Goal: Task Accomplishment & Management: Use online tool/utility

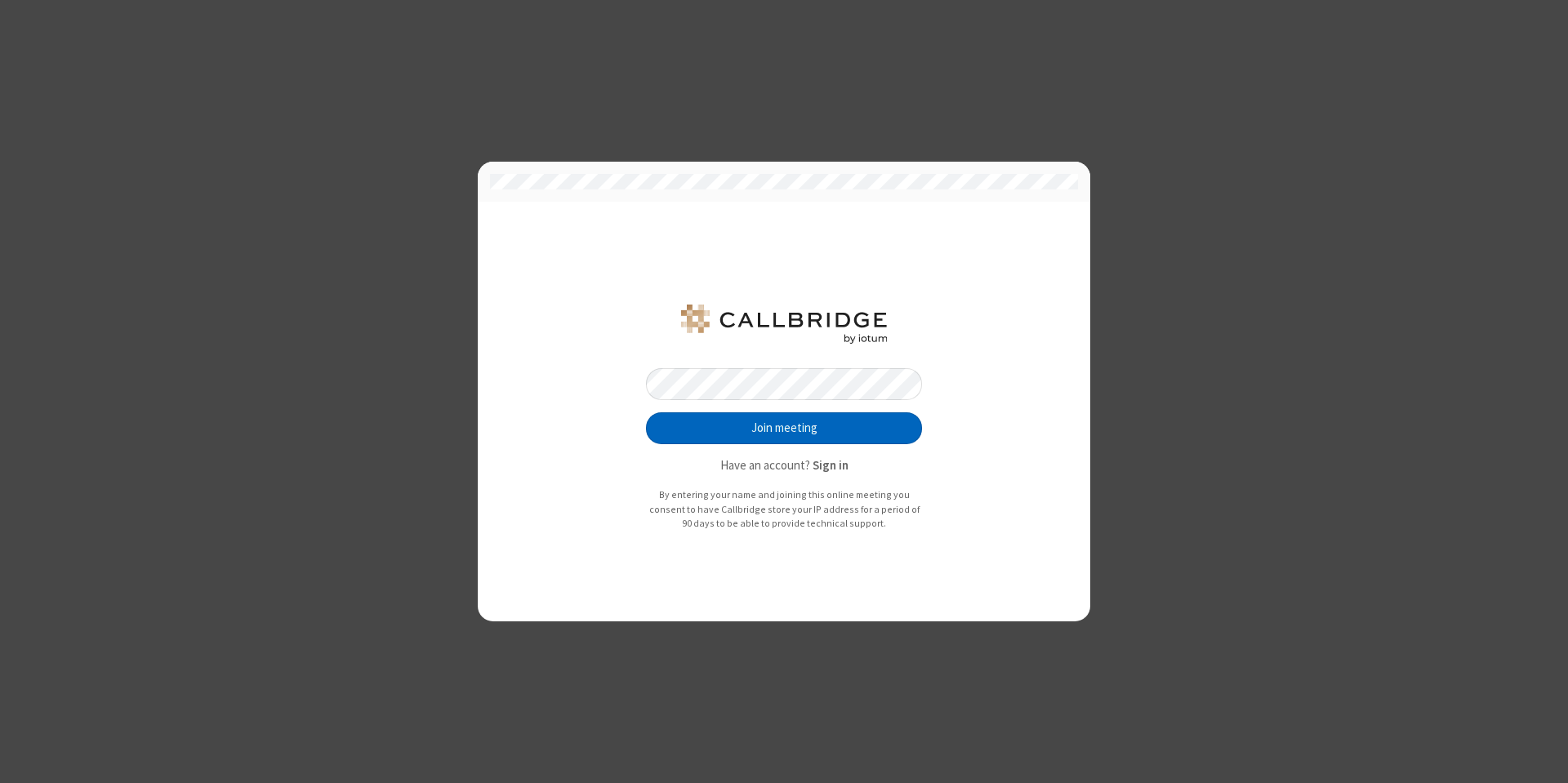
click at [763, 423] on button "Join meeting" at bounding box center [784, 429] width 276 height 33
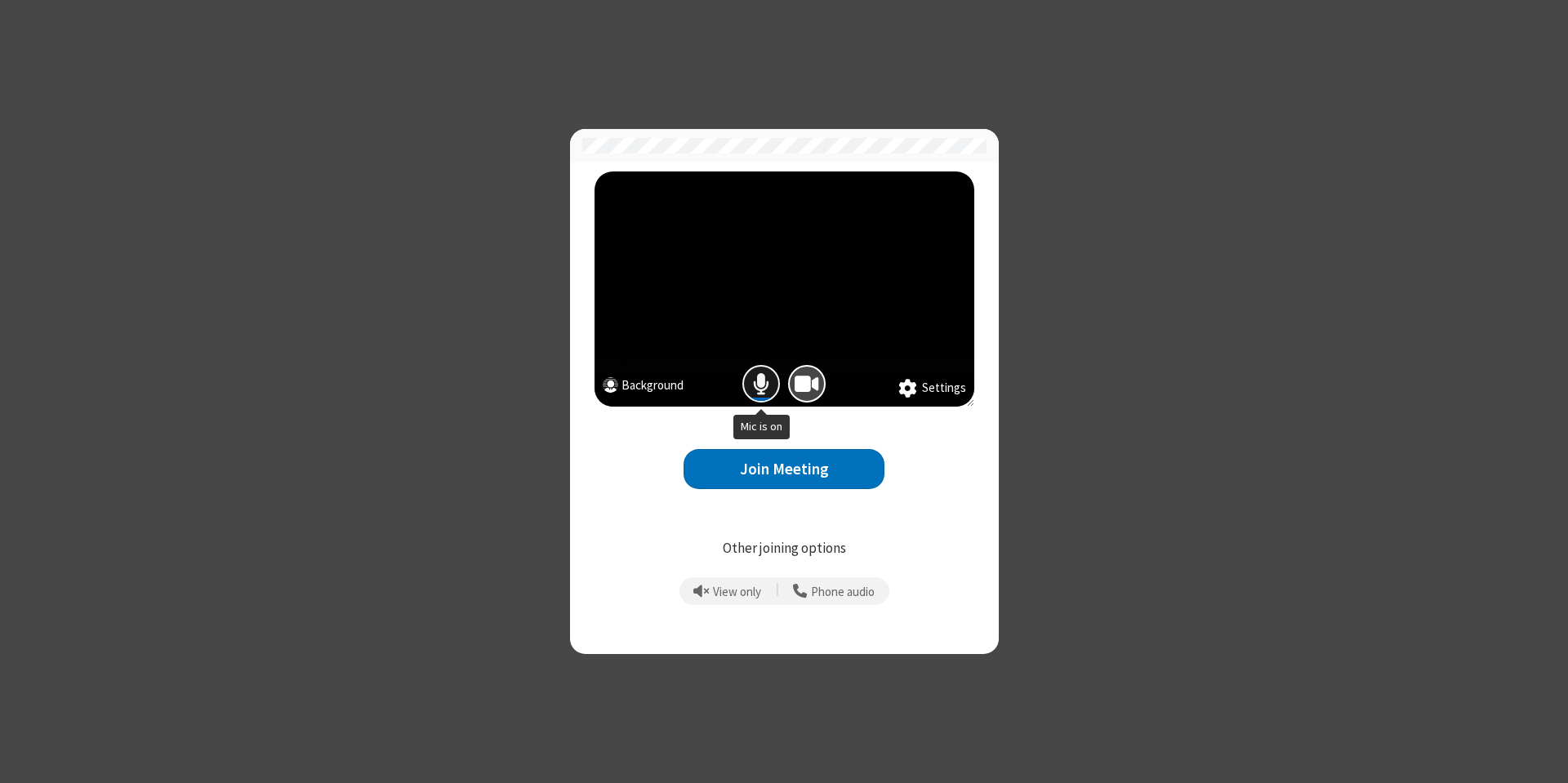
click at [759, 385] on span "Mic is on" at bounding box center [761, 384] width 16 height 24
click at [784, 473] on button "Join Meeting" at bounding box center [784, 469] width 201 height 40
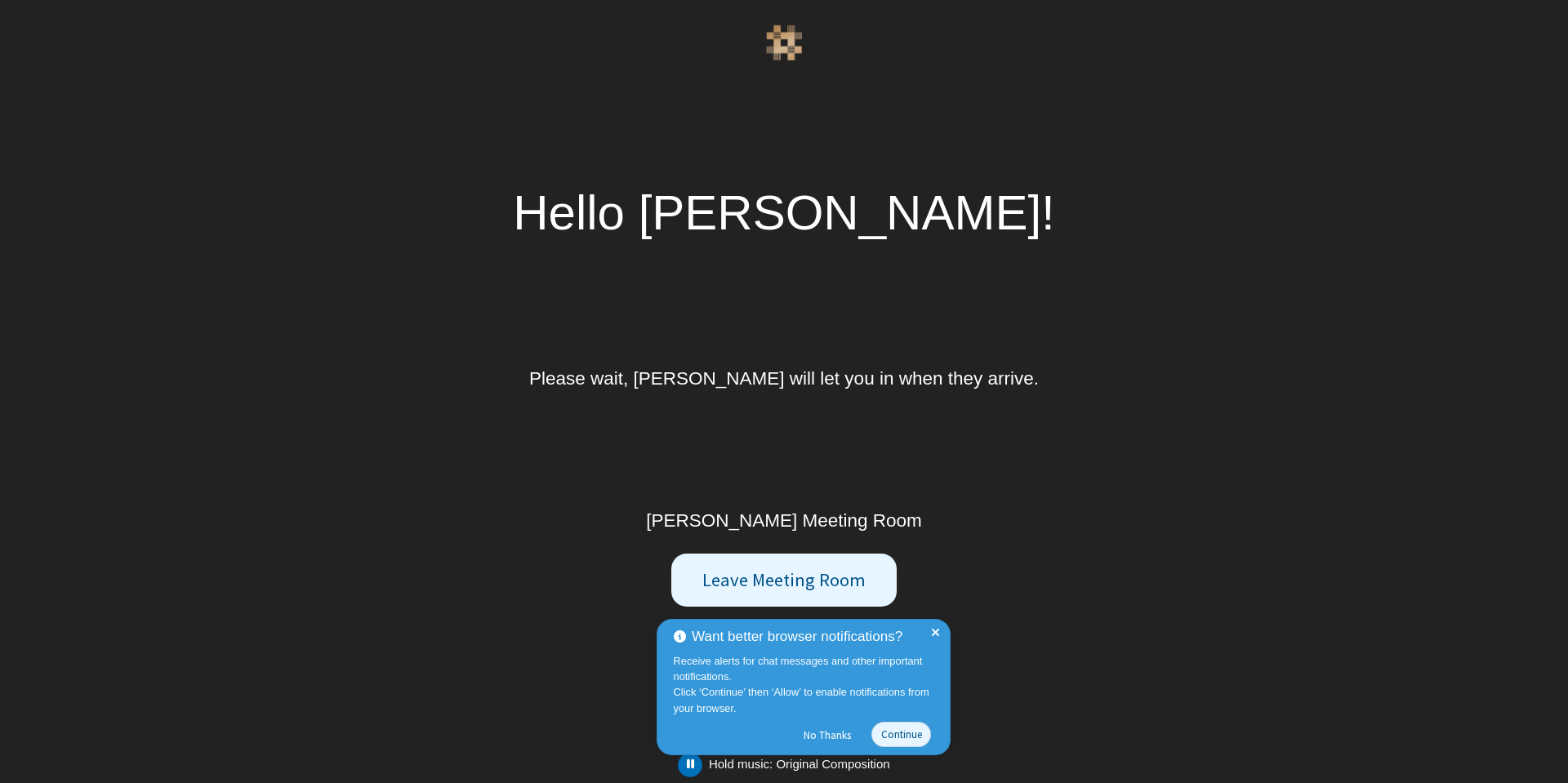
click at [698, 768] on div "Want better browser notifications? Receive alerts for chat messages and other i…" at bounding box center [784, 693] width 261 height 155
click at [934, 630] on span at bounding box center [934, 687] width 9 height 122
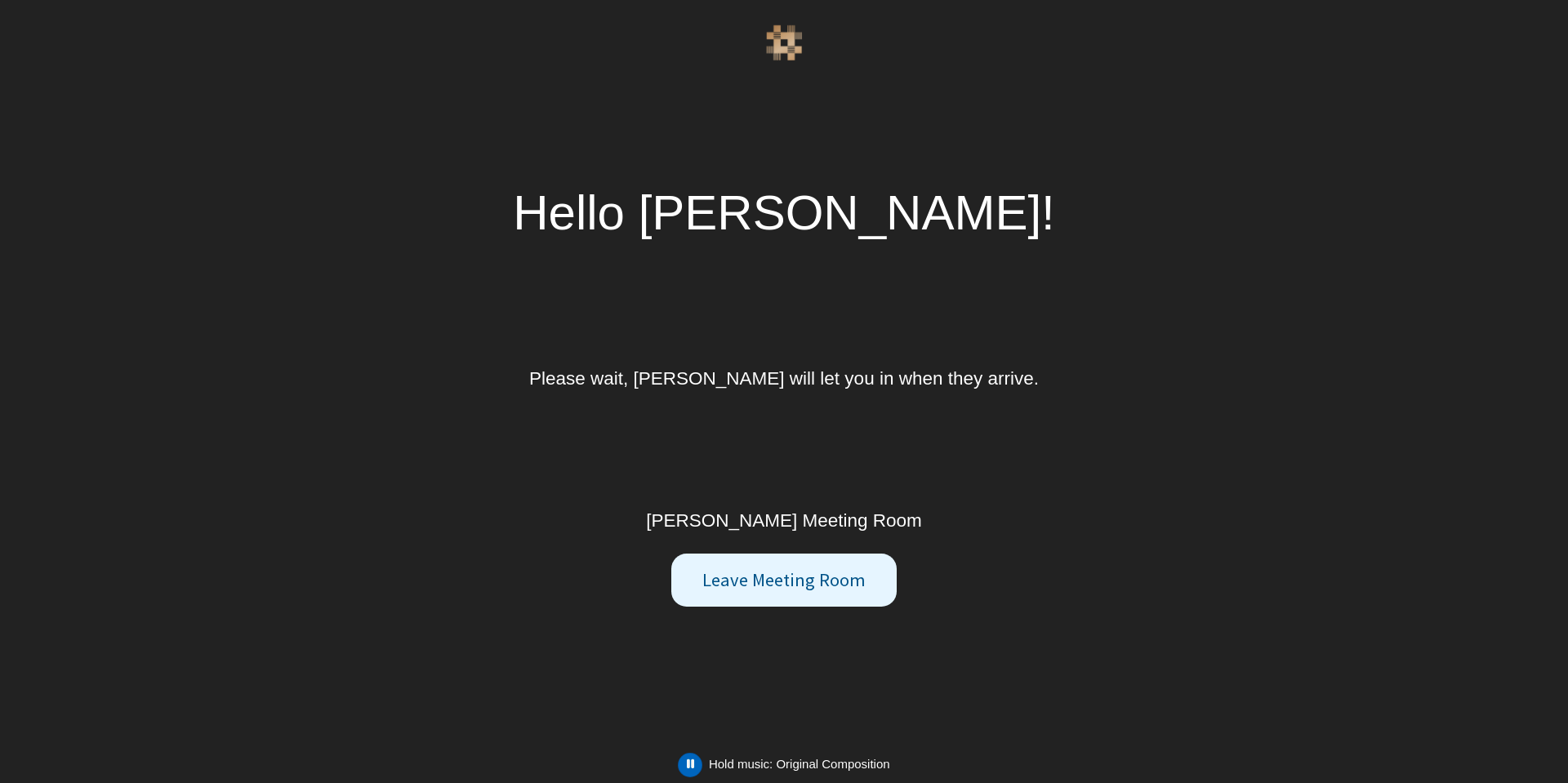
click at [692, 768] on span "button" at bounding box center [691, 764] width 8 height 12
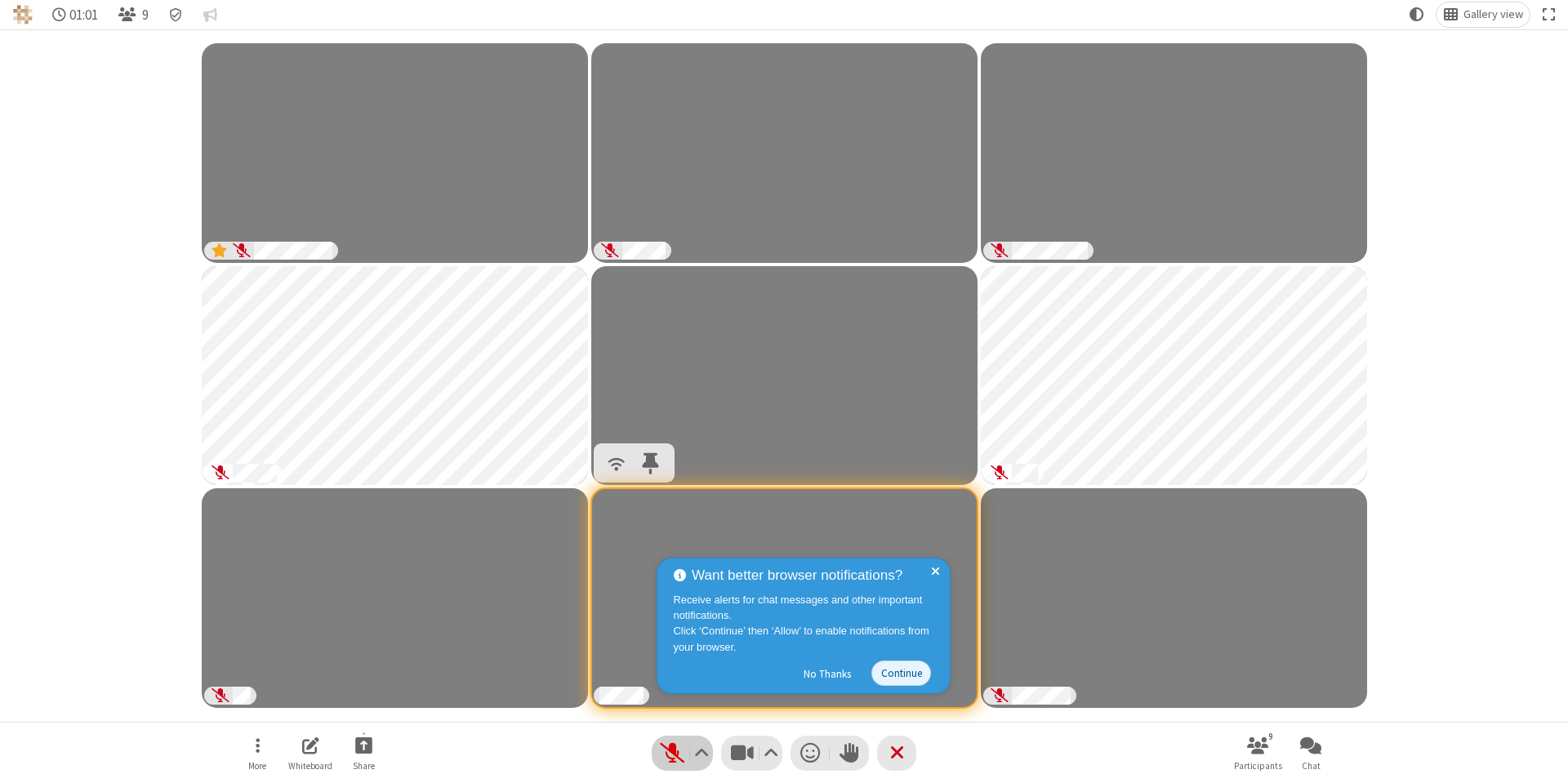
click at [668, 758] on span "Unmute (Alt+A)" at bounding box center [672, 753] width 25 height 24
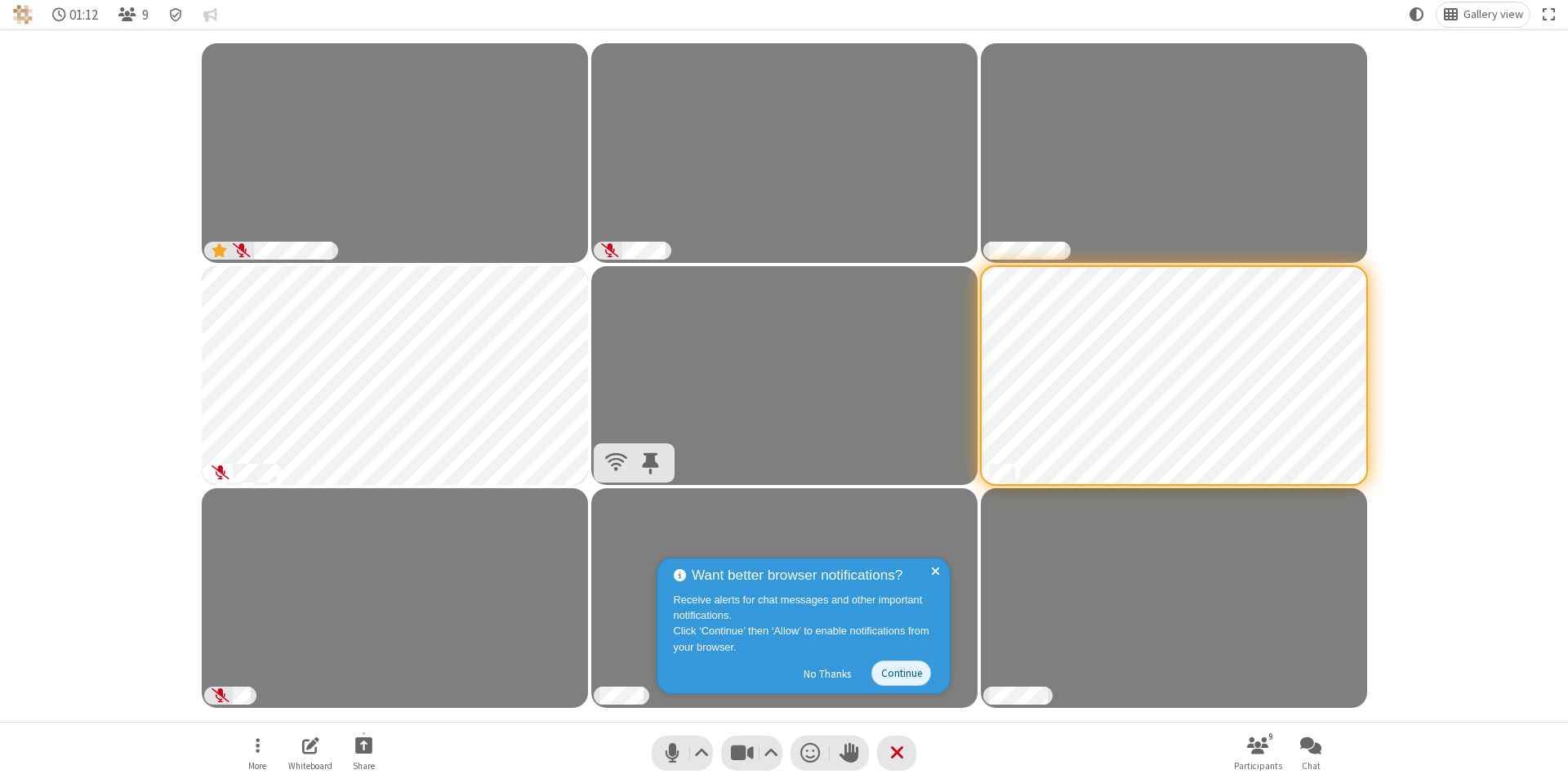
click at [940, 567] on div "Want better browser notifications? Receive alerts for chat messages and other i…" at bounding box center [804, 626] width 294 height 137
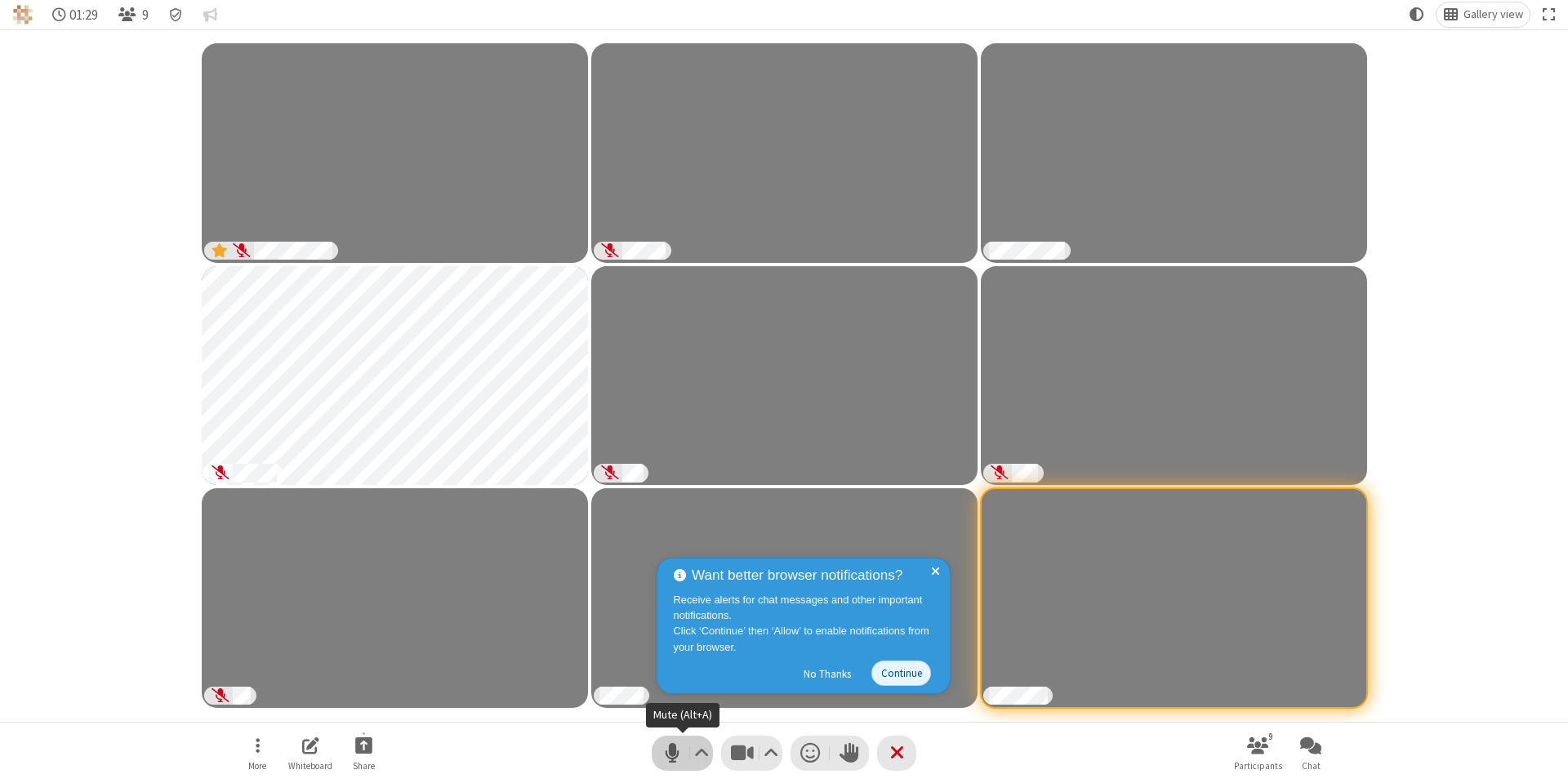
click at [674, 761] on span "Mute (Alt+A)" at bounding box center [672, 753] width 25 height 24
click at [766, 766] on button "Video setting" at bounding box center [771, 753] width 22 height 35
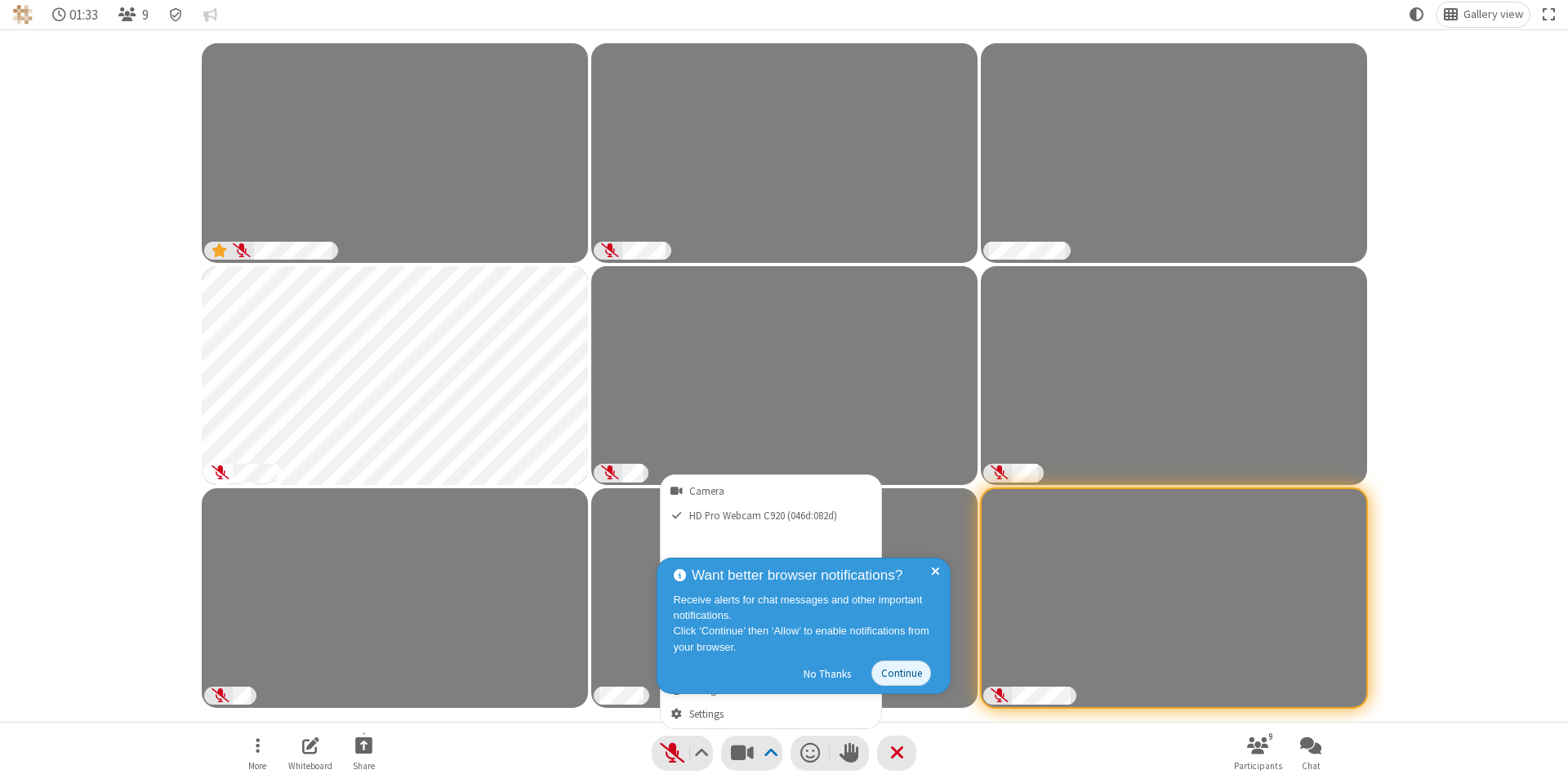
click at [937, 570] on span at bounding box center [934, 626] width 9 height 122
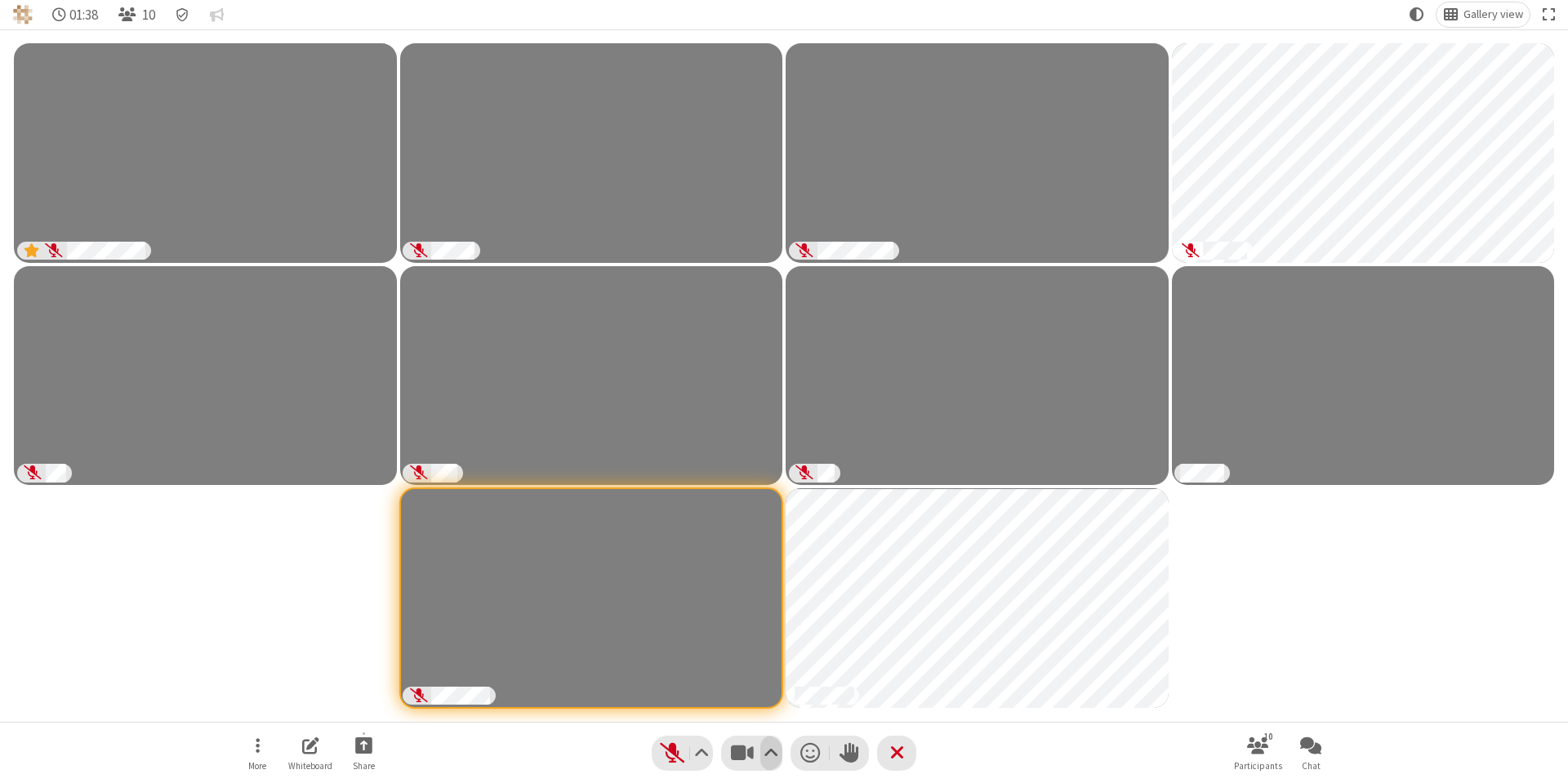
click at [777, 749] on span "Video setting" at bounding box center [770, 753] width 14 height 24
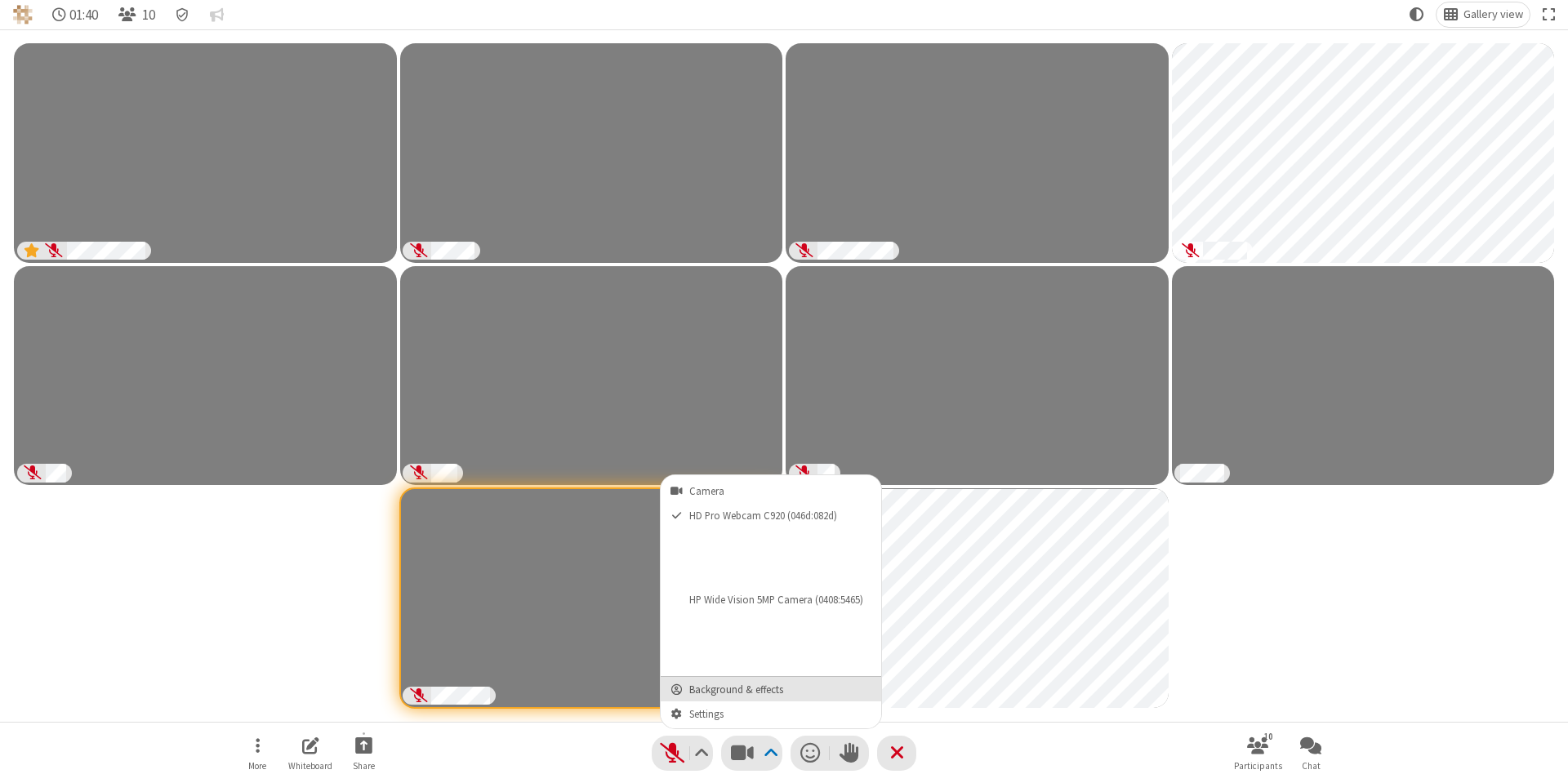
click at [734, 685] on span "Background & effects" at bounding box center [781, 690] width 183 height 11
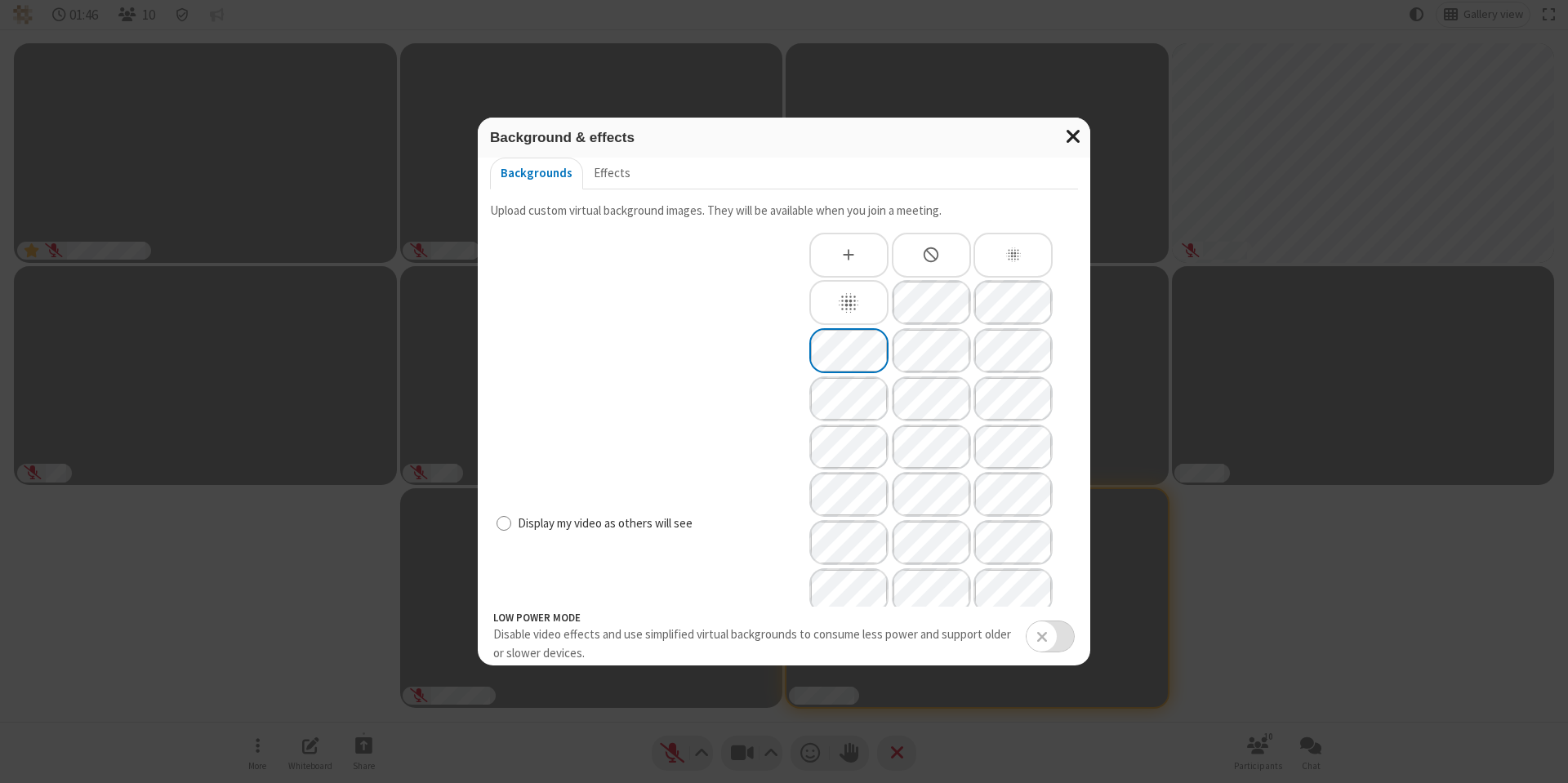
click at [1077, 139] on span "Close modal" at bounding box center [1072, 137] width 16 height 21
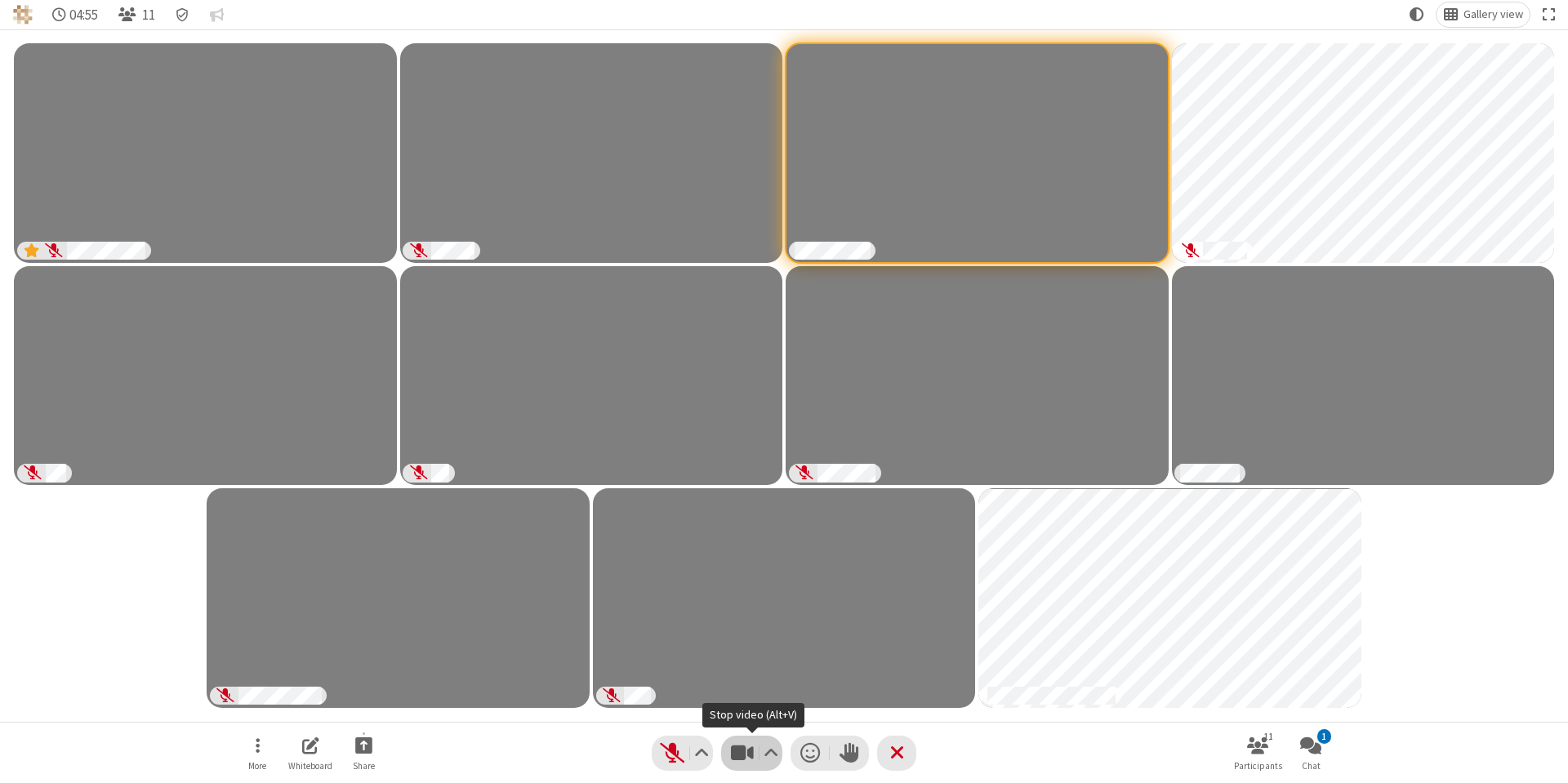
click at [732, 761] on span "Stop video (Alt+V)" at bounding box center [741, 753] width 25 height 24
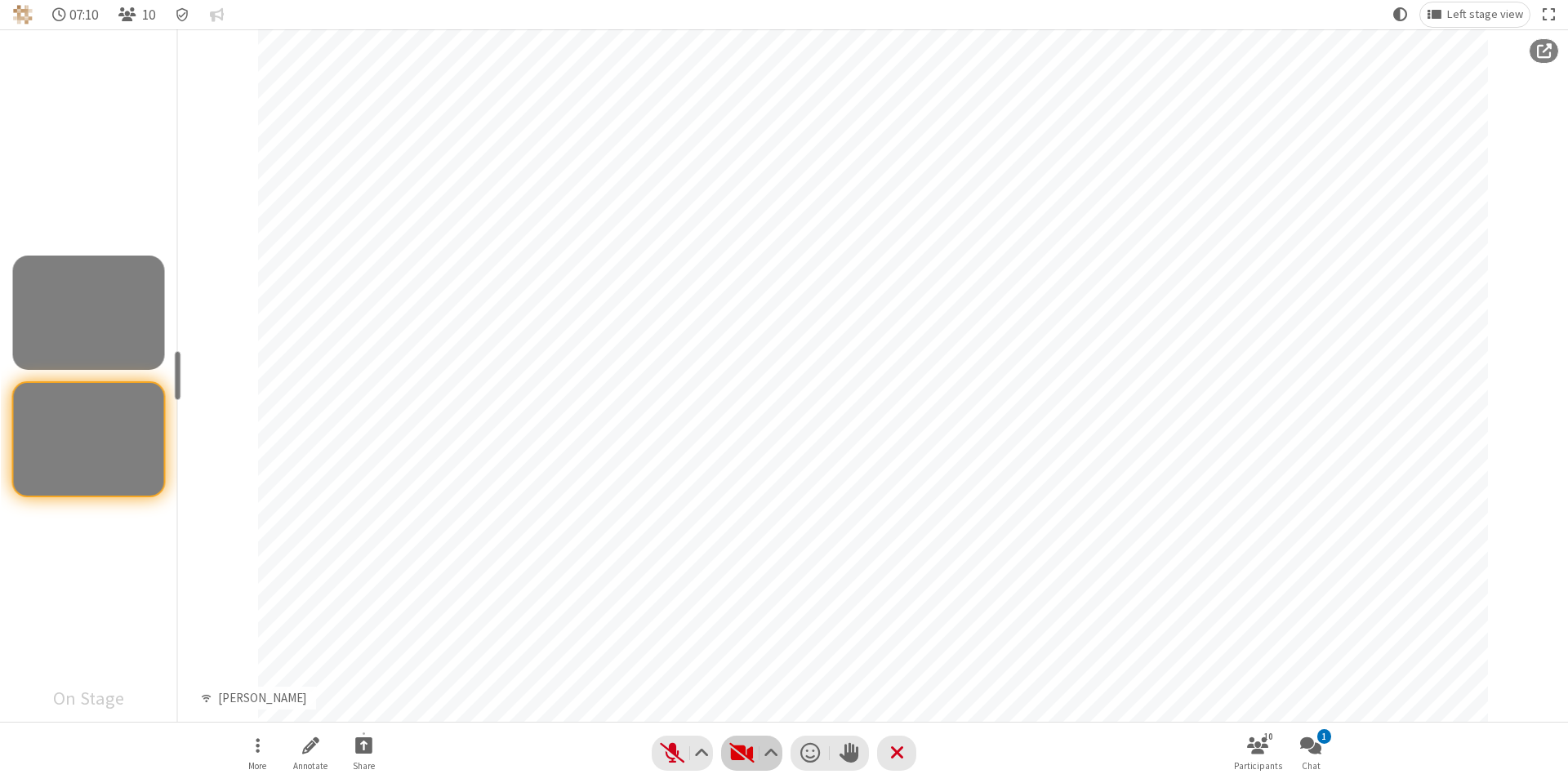
click at [743, 753] on span "Start video (Alt+V)" at bounding box center [741, 753] width 25 height 24
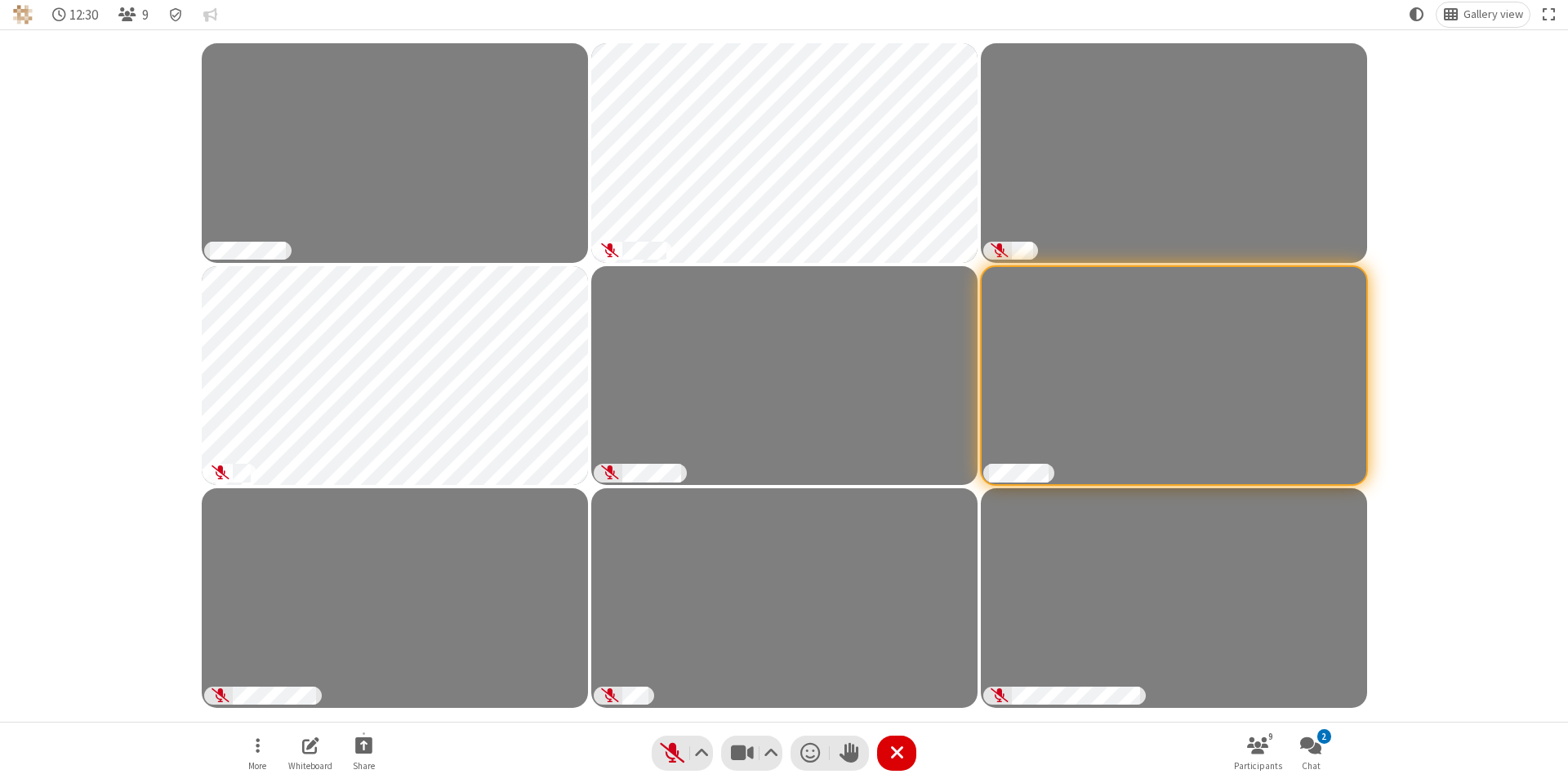
click at [901, 759] on span "Leave meeting" at bounding box center [897, 753] width 15 height 24
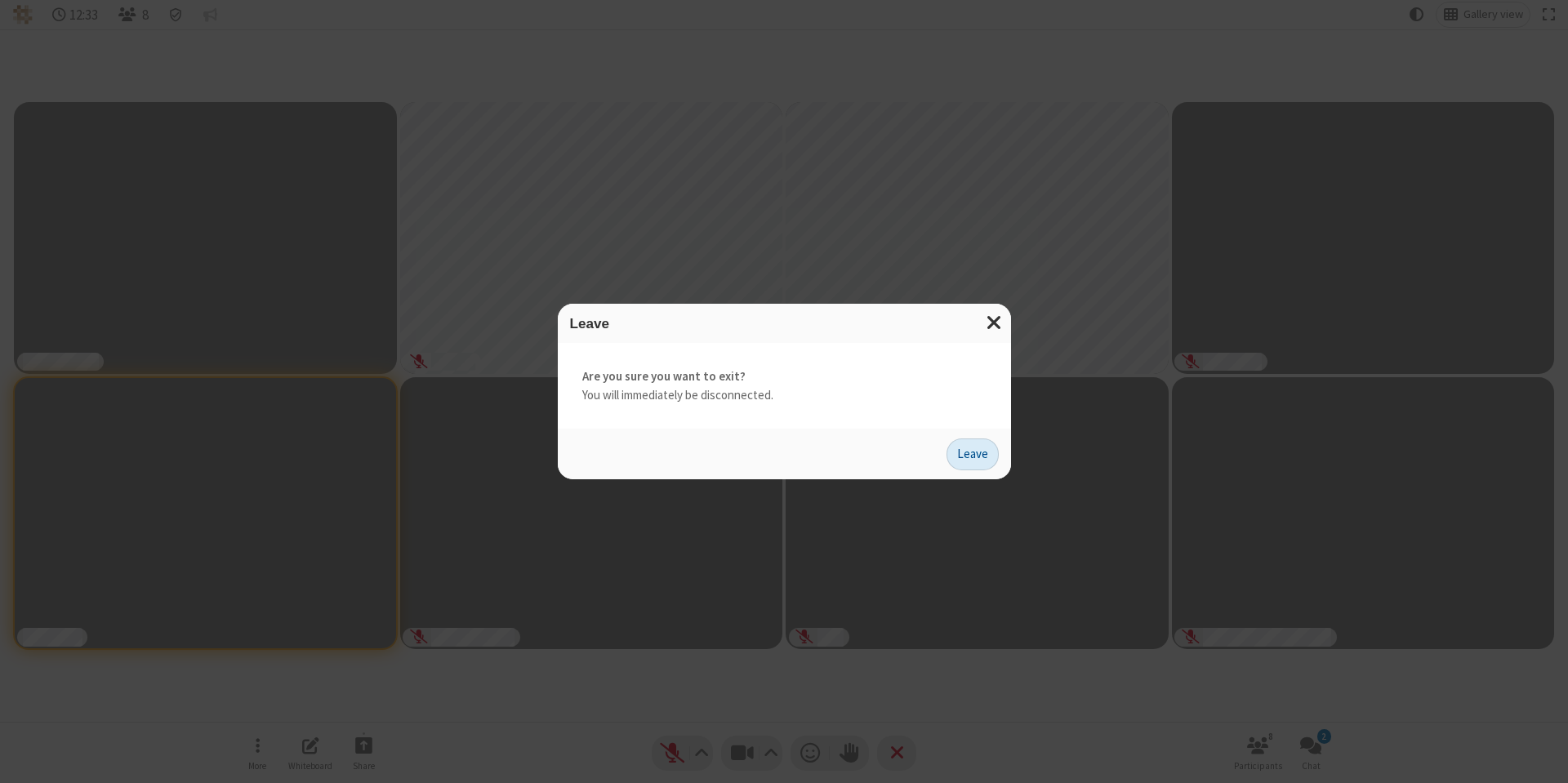
click at [967, 453] on button "Leave" at bounding box center [972, 455] width 53 height 33
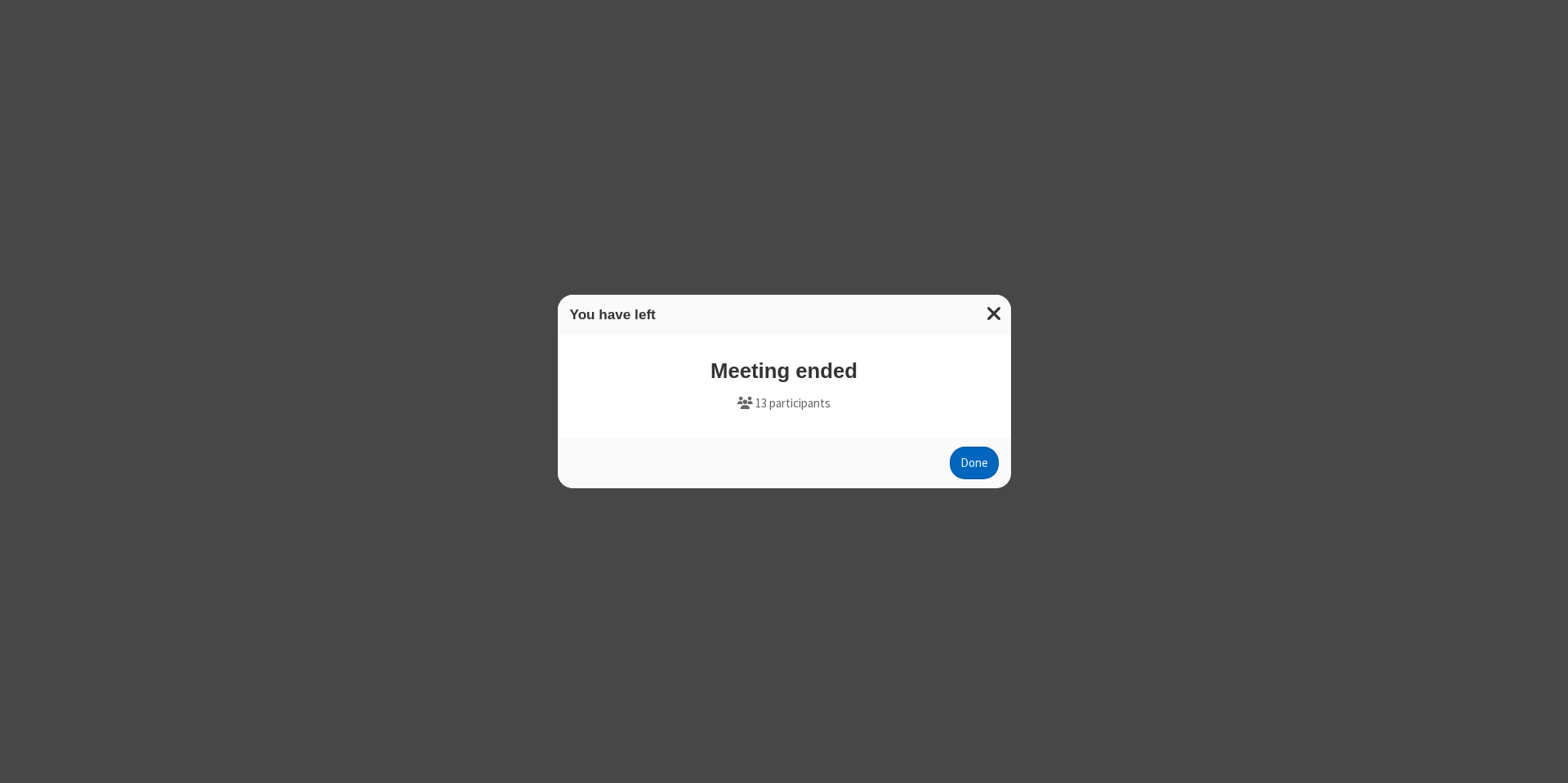
click at [974, 464] on button "Done" at bounding box center [974, 463] width 49 height 33
